Goal: Information Seeking & Learning: Understand process/instructions

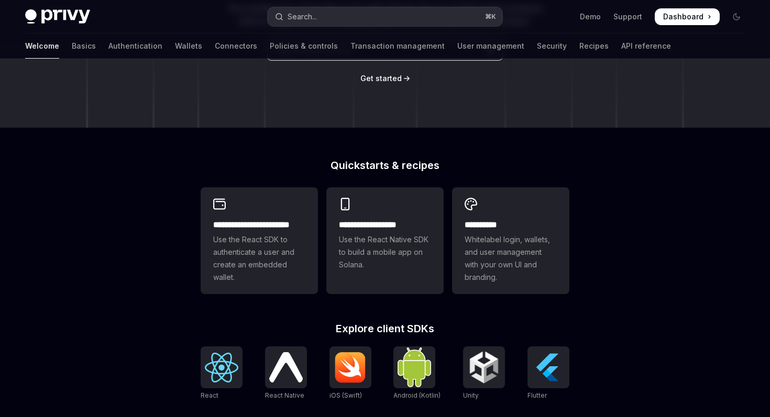
scroll to position [170, 0]
type textarea "*"
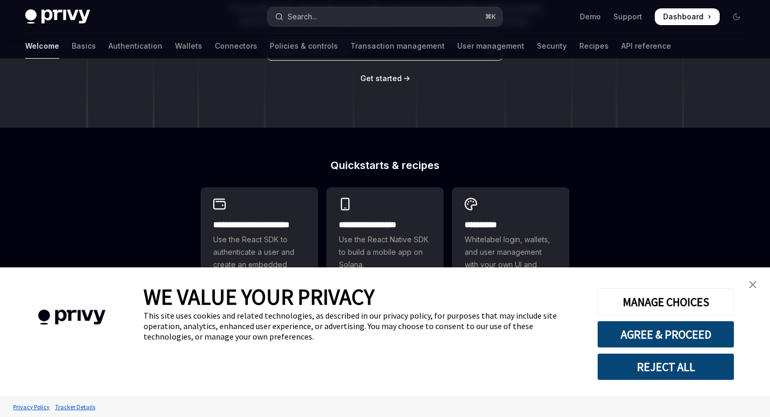
click at [330, 12] on button "Search... ⌘ K" at bounding box center [385, 16] width 234 height 19
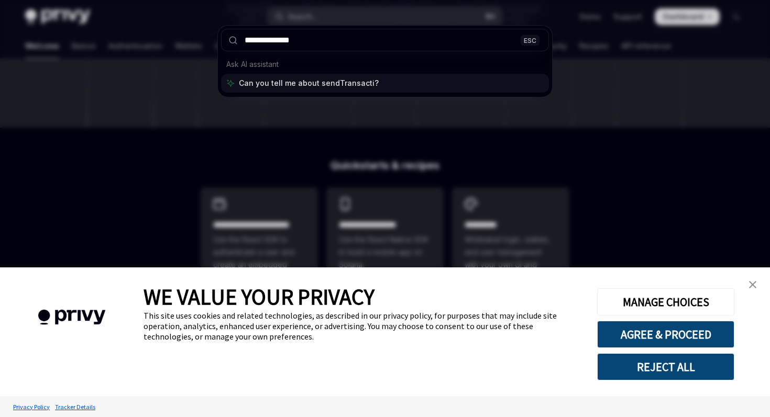
type input "**********"
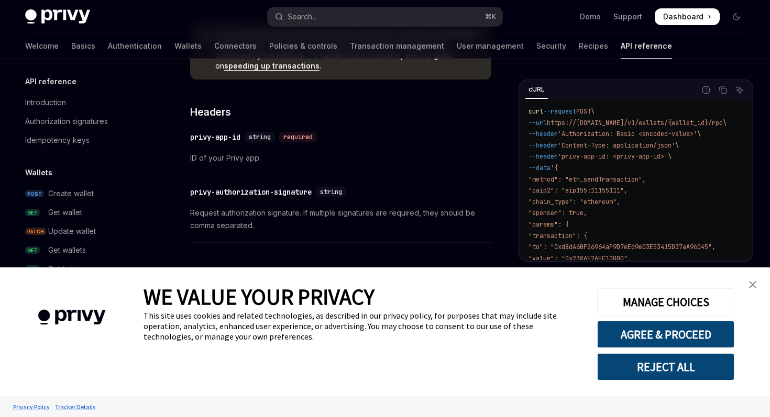
scroll to position [59, 0]
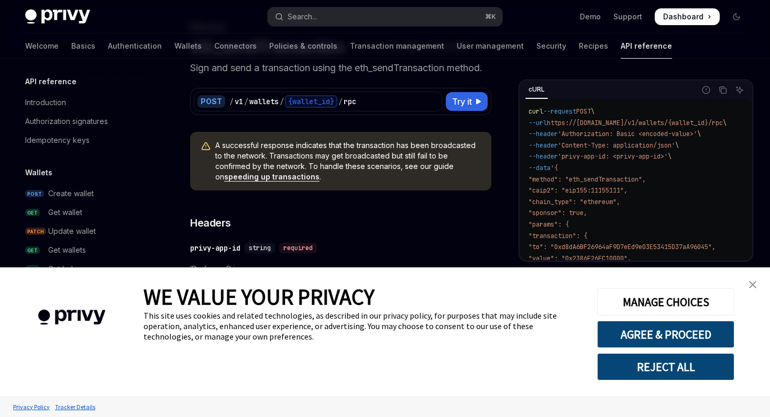
click at [757, 286] on link "close banner" at bounding box center [752, 284] width 21 height 21
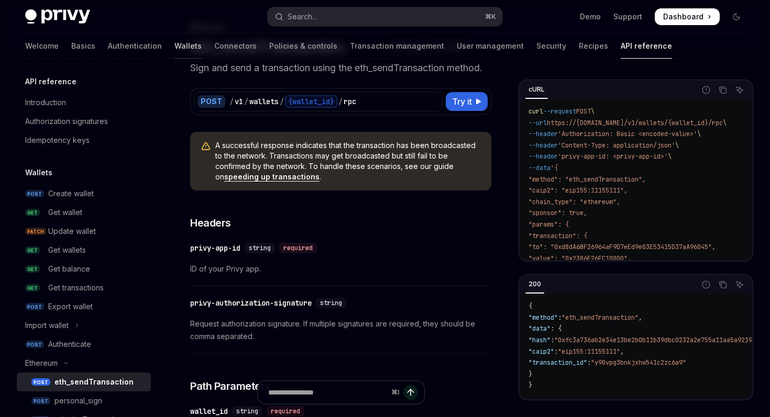
click at [174, 46] on link "Wallets" at bounding box center [187, 46] width 27 height 25
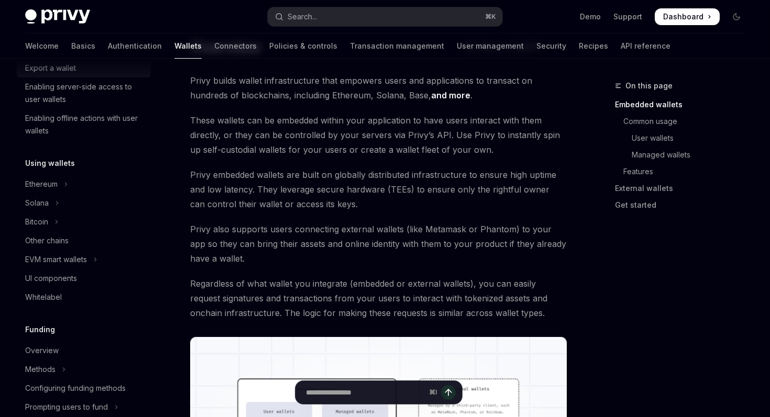
scroll to position [168, 0]
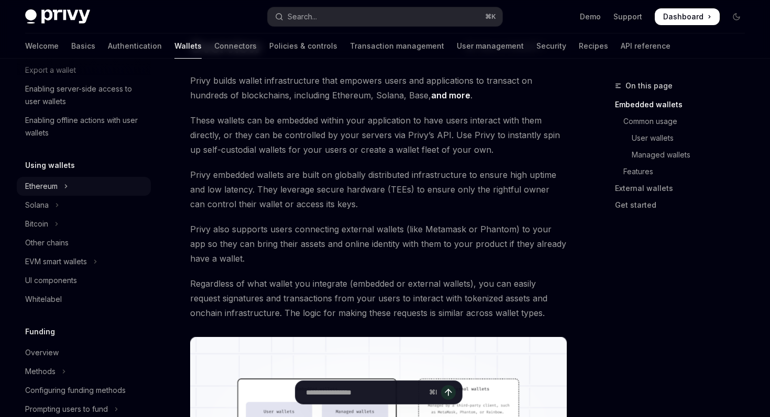
click at [68, 191] on icon "Toggle Ethereum section" at bounding box center [66, 186] width 4 height 13
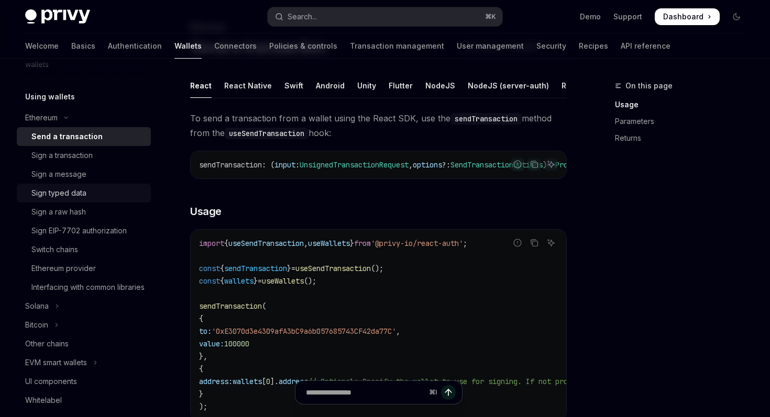
scroll to position [237, 0]
click at [114, 137] on div "Send a transaction" at bounding box center [87, 136] width 113 height 13
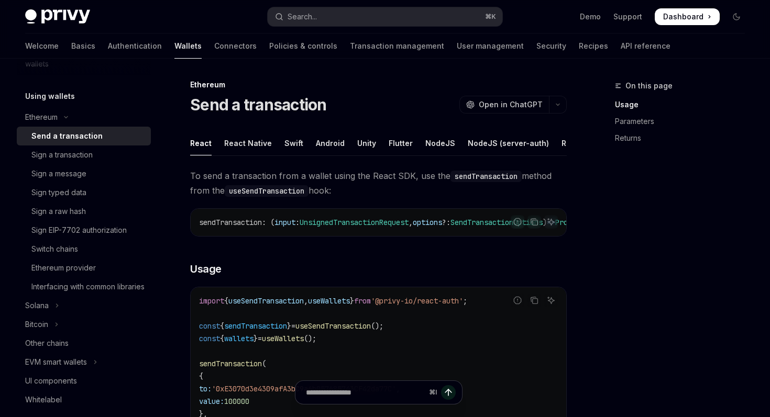
scroll to position [0, 0]
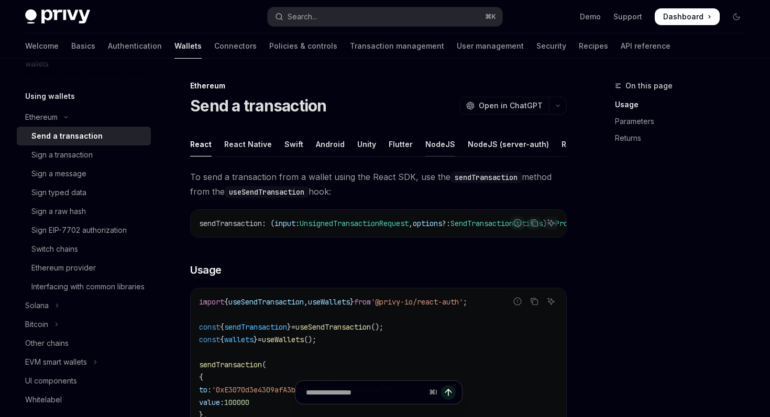
click at [427, 152] on div "NodeJS" at bounding box center [440, 144] width 30 height 25
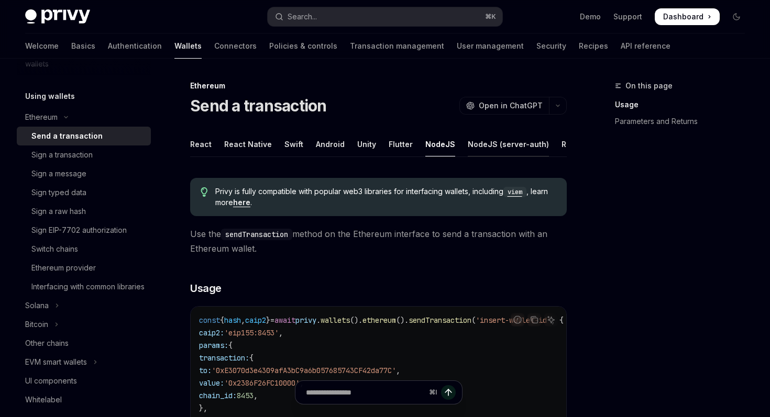
click at [484, 148] on div "NodeJS (server-auth)" at bounding box center [508, 144] width 81 height 25
type textarea "*"
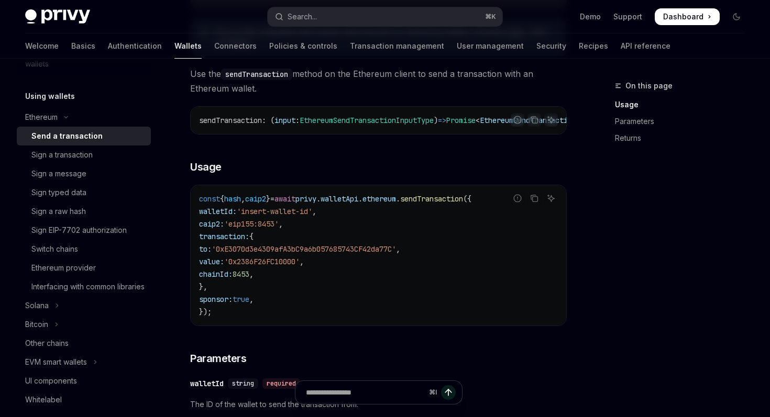
scroll to position [216, 0]
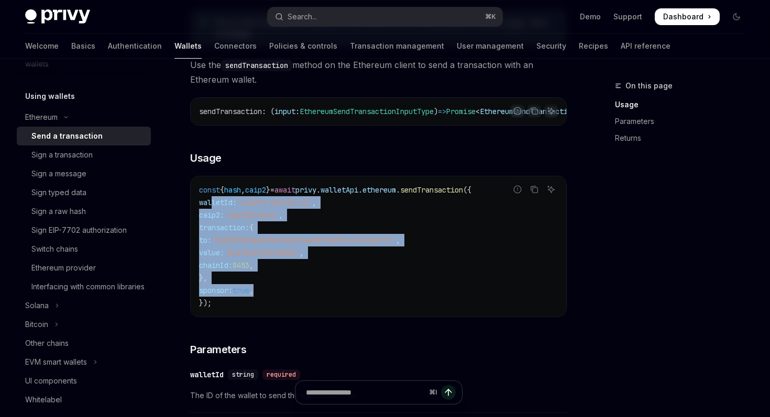
drag, startPoint x: 212, startPoint y: 205, endPoint x: 281, endPoint y: 296, distance: 114.7
click at [281, 296] on code "const { hash , caip2 } = await privy . walletApi . ethereum . sendTransaction (…" at bounding box center [378, 247] width 359 height 126
copy code "walletId: 'insert-wallet-id' , caip2: 'eip155:8453' , transaction: { to: '0xE30…"
click at [346, 269] on code "const { hash , caip2 } = await privy . walletApi . ethereum . sendTransaction (…" at bounding box center [378, 247] width 359 height 126
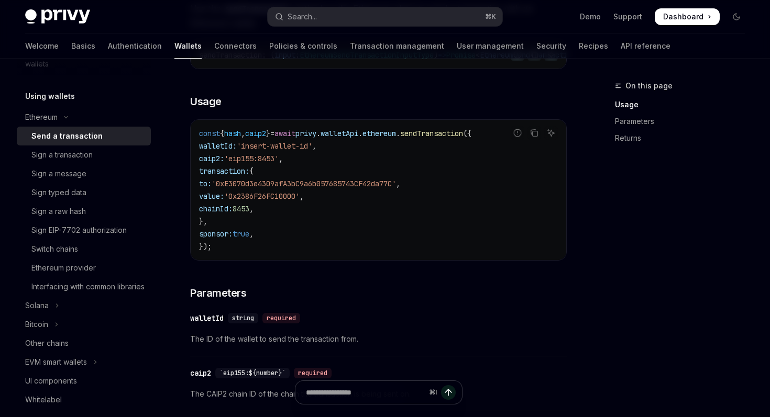
scroll to position [273, 0]
drag, startPoint x: 252, startPoint y: 163, endPoint x: 299, endPoint y: 162, distance: 47.1
click at [279, 162] on span "'eip155:8453'" at bounding box center [251, 157] width 54 height 9
copy span "eip155:8453"
